Goal: Communication & Community: Answer question/provide support

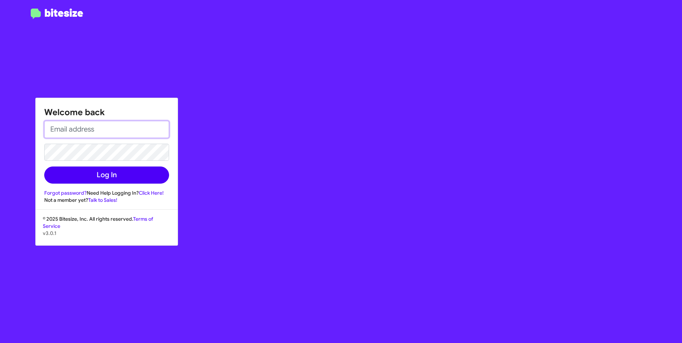
type input "[EMAIL_ADDRESS][DOMAIN_NAME]"
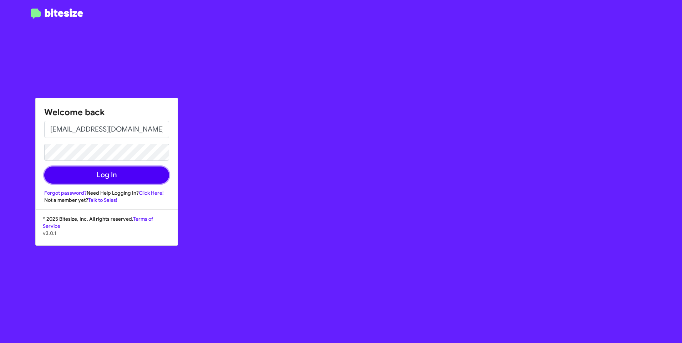
click at [102, 173] on button "Log In" at bounding box center [106, 174] width 125 height 17
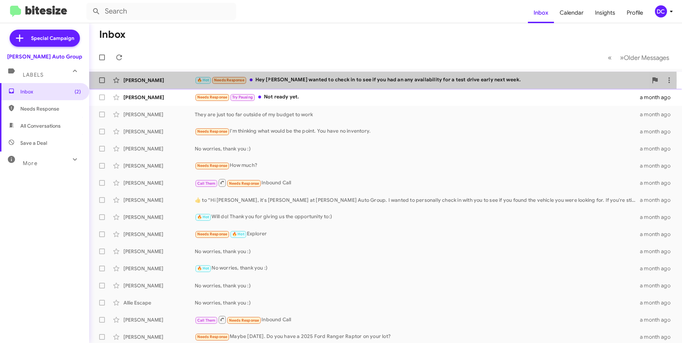
click at [300, 81] on div "🔥 Hot Needs Response Hey [PERSON_NAME] wanted to check in to see if you had an …" at bounding box center [421, 80] width 453 height 8
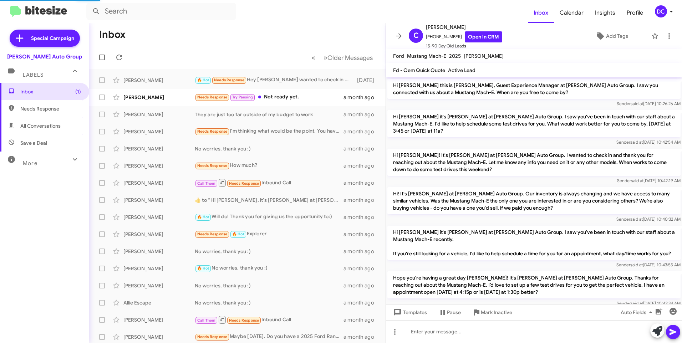
scroll to position [427, 0]
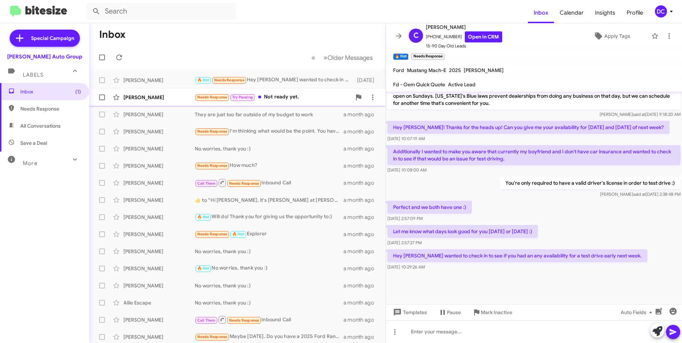
click at [261, 92] on div "[PERSON_NAME] Needs Response Try Pausing Not ready yet. a month ago" at bounding box center [237, 97] width 285 height 14
